Goal: Task Accomplishment & Management: Use online tool/utility

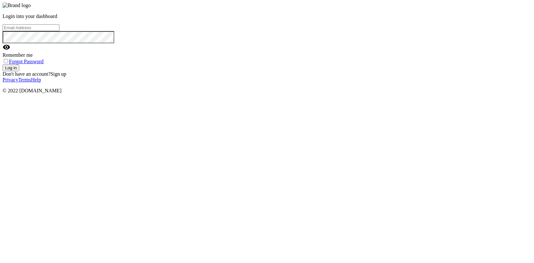
type input "[EMAIL_ADDRESS][DOMAIN_NAME]"
click at [19, 71] on button "Log in" at bounding box center [11, 68] width 17 height 7
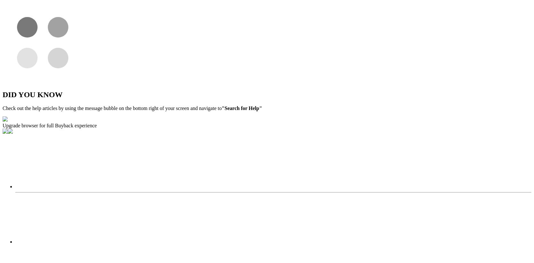
select select "2025"
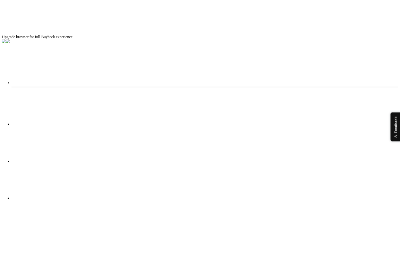
scroll to position [134, 0]
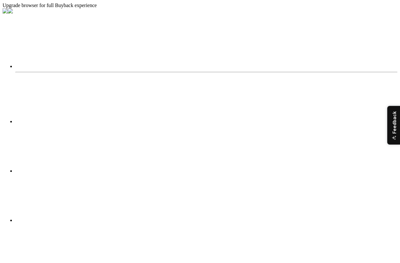
click at [369, 44] on li "Logout" at bounding box center [384, 47] width 31 height 6
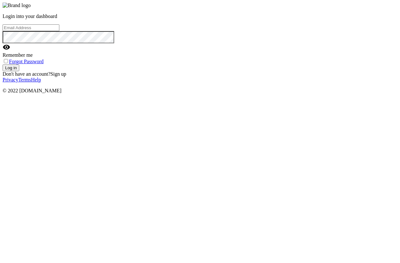
type input "[EMAIL_ADDRESS][DOMAIN_NAME]"
click at [19, 71] on button "Log in" at bounding box center [11, 68] width 17 height 7
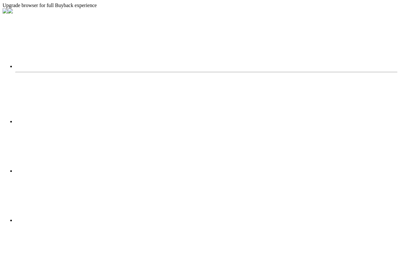
select select "2025"
click at [369, 46] on span "Logout" at bounding box center [376, 46] width 15 height 5
